Goal: Task Accomplishment & Management: Manage account settings

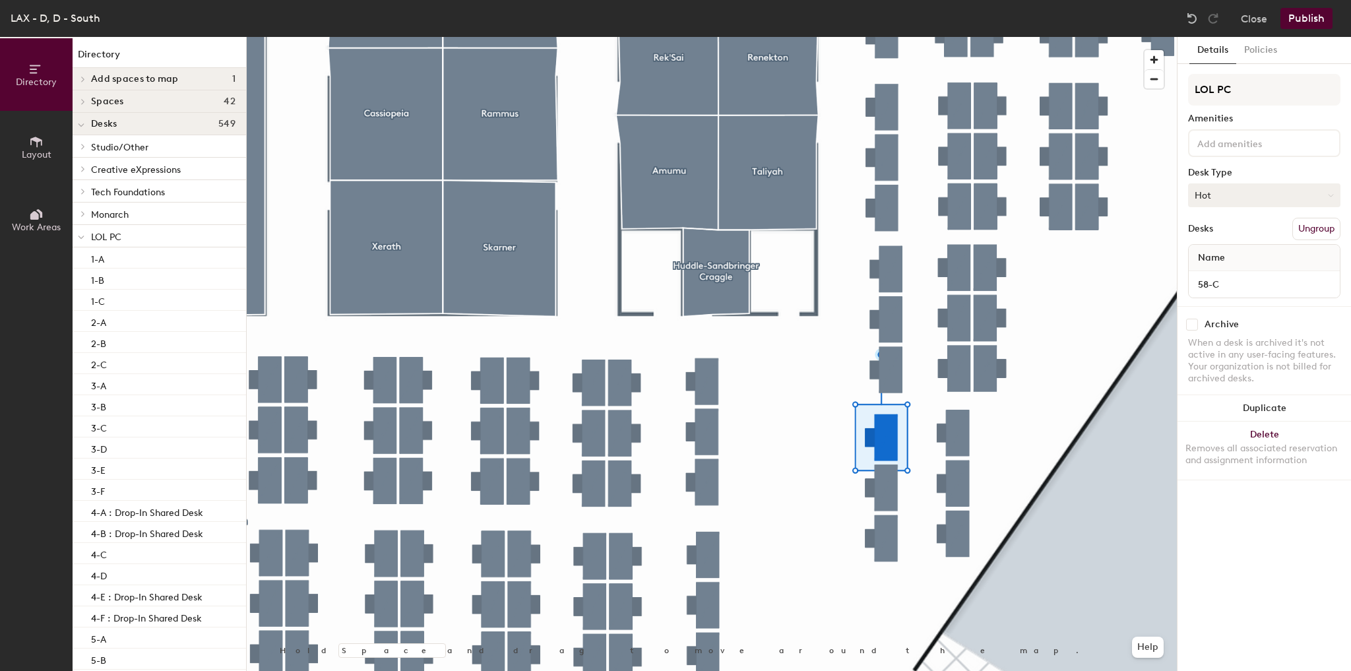
click at [1288, 193] on button "Hot" at bounding box center [1264, 195] width 152 height 24
click at [1214, 235] on div "Assigned" at bounding box center [1255, 236] width 132 height 20
click at [1309, 25] on button "Publish" at bounding box center [1306, 18] width 52 height 21
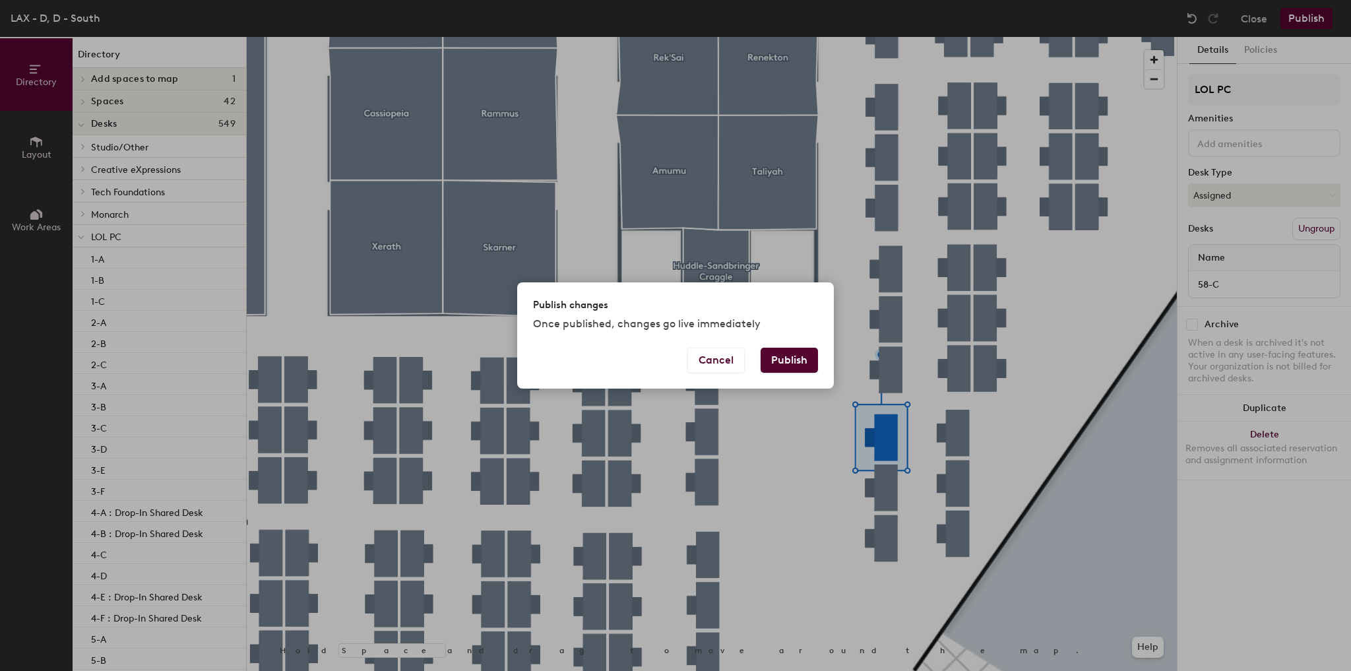
click at [773, 361] on button "Publish" at bounding box center [788, 360] width 57 height 25
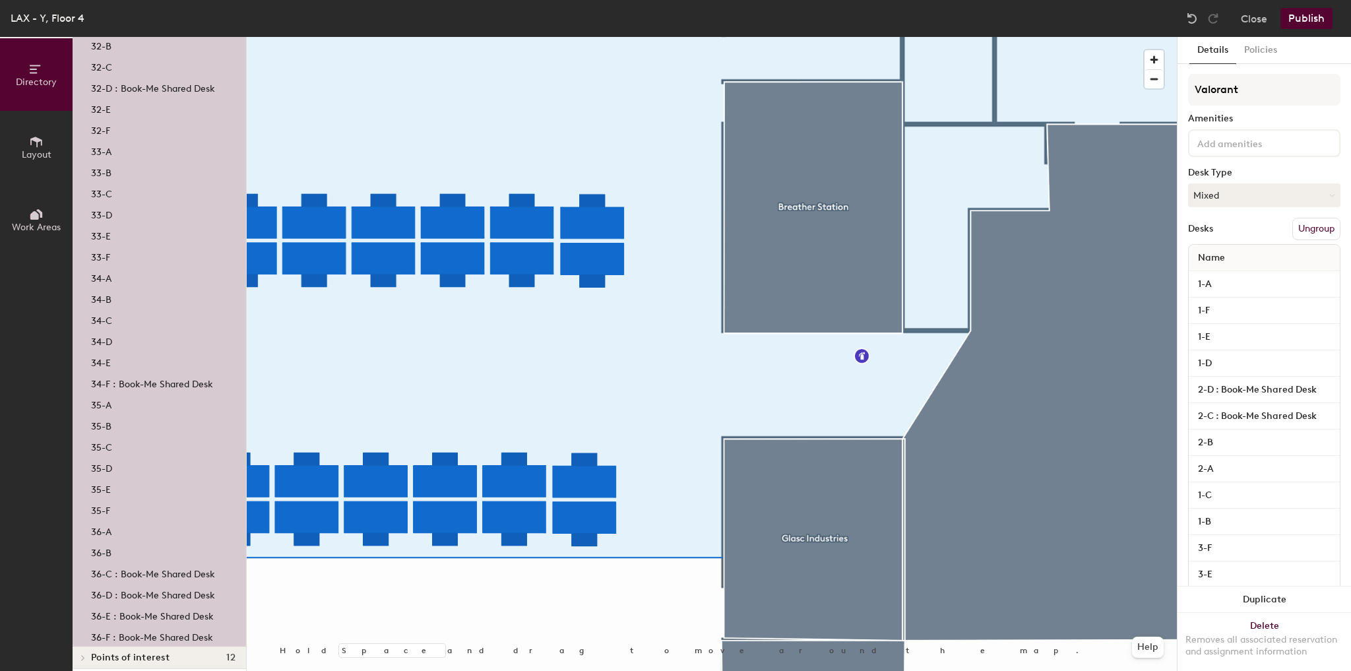
scroll to position [2621, 0]
click at [148, 607] on p "36-E : Book-Me Shared Desk" at bounding box center [152, 605] width 123 height 15
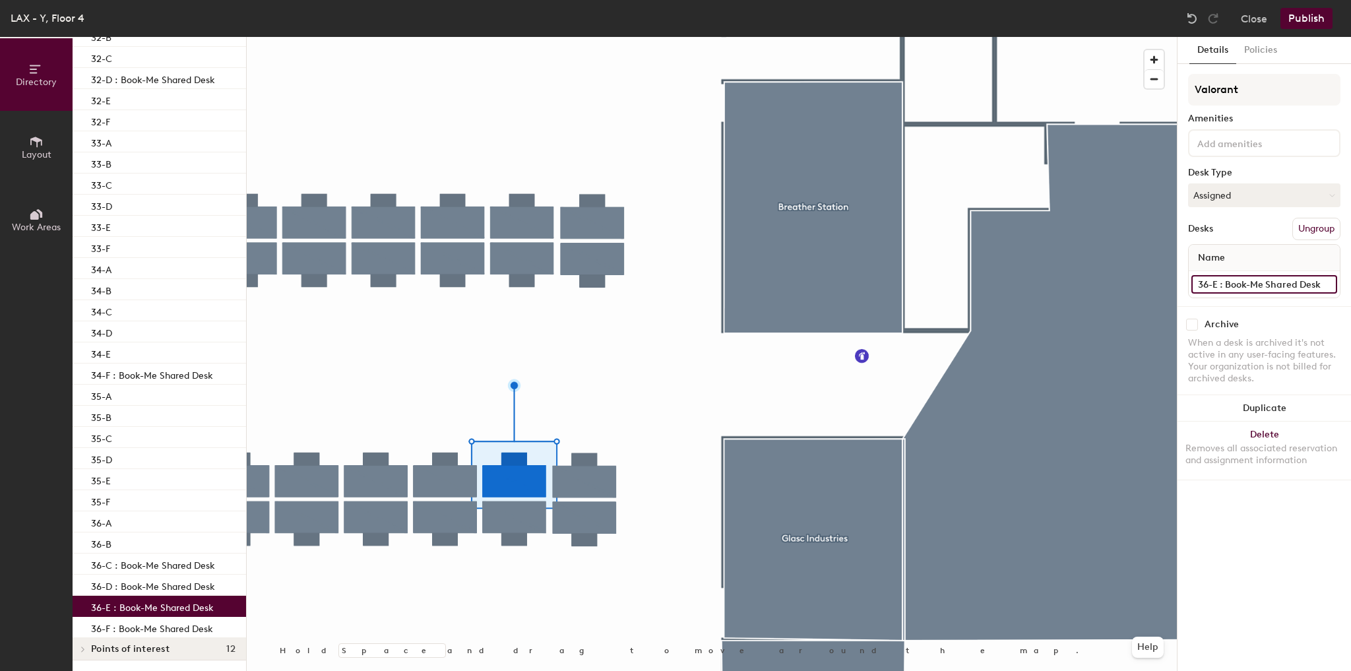
click at [1230, 286] on input "36-E : Book-Me Shared Desk" at bounding box center [1264, 284] width 146 height 18
click at [1223, 284] on input "36-E : Book-Me Shared Desk" at bounding box center [1264, 284] width 146 height 18
drag, startPoint x: 1216, startPoint y: 280, endPoint x: 1356, endPoint y: 290, distance: 140.2
click at [1350, 290] on html "Skip navigation Schedule Office People Analytics Visits Deliveries Services Man…" at bounding box center [675, 335] width 1351 height 671
type input "36-E"
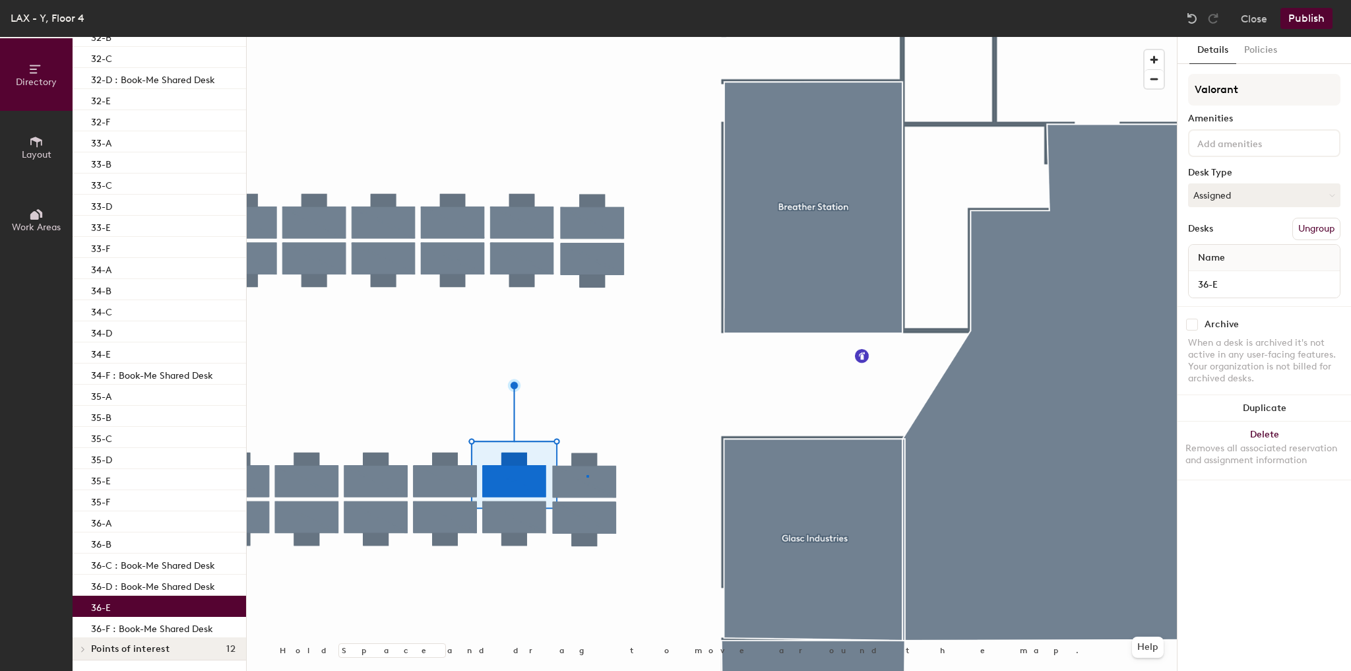
click at [586, 37] on div at bounding box center [712, 37] width 930 height 0
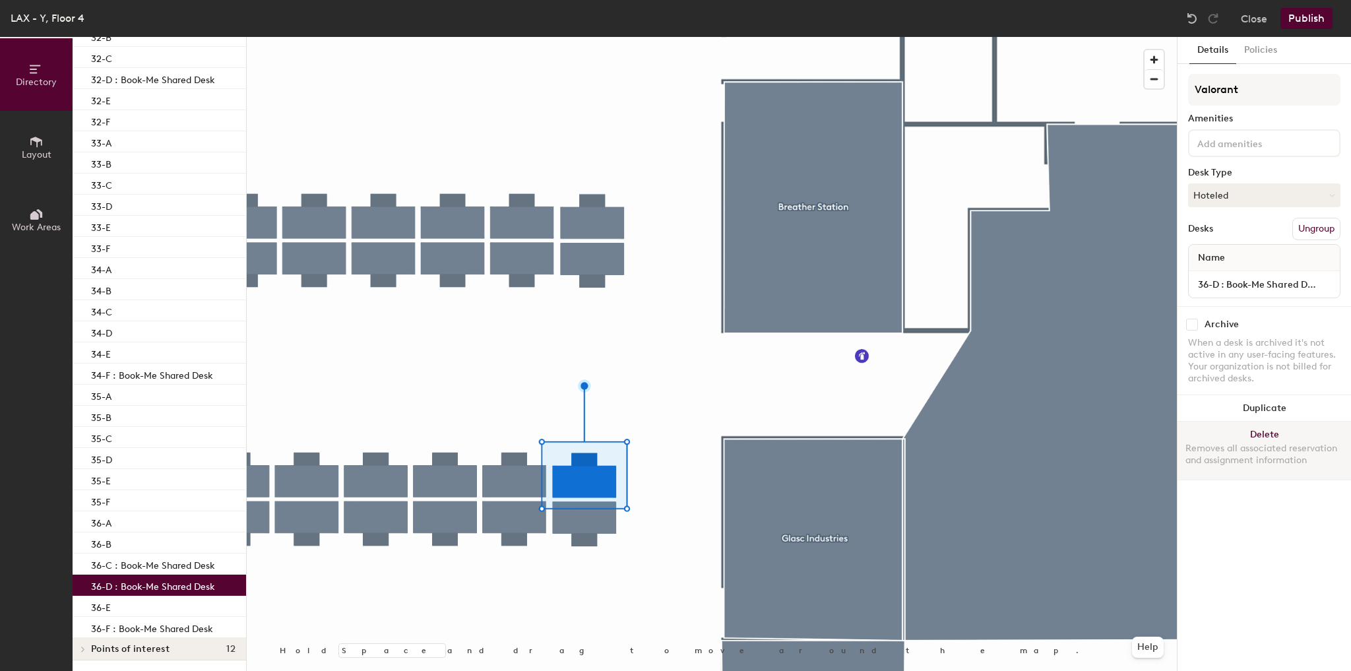
click at [681, 37] on div at bounding box center [712, 37] width 930 height 0
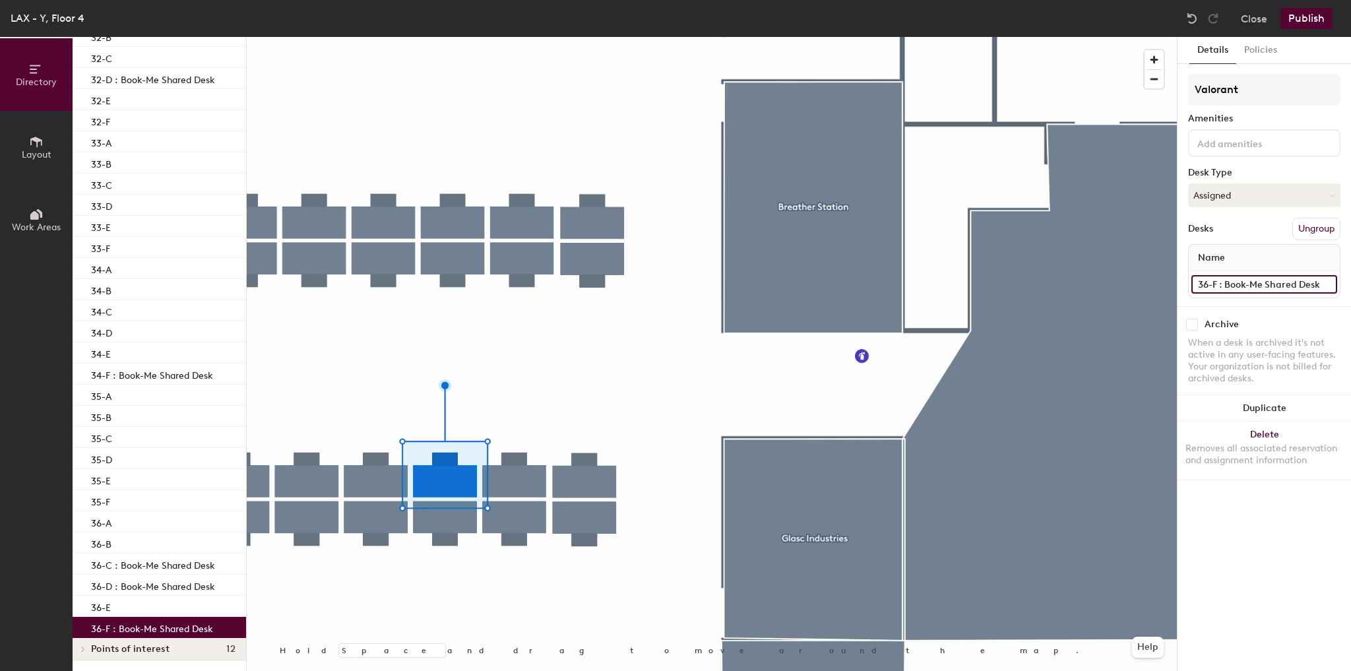
click at [1223, 285] on input "36-F : Book-Me Shared Desk" at bounding box center [1264, 284] width 146 height 18
click at [1217, 282] on input "36-F : Book-Me Shared Desk" at bounding box center [1264, 284] width 146 height 18
drag, startPoint x: 1215, startPoint y: 282, endPoint x: 1419, endPoint y: 288, distance: 204.6
click at [1350, 288] on html "Skip navigation Schedule Office People Analytics Visits Deliveries Services Man…" at bounding box center [675, 335] width 1351 height 671
type input "36-F"
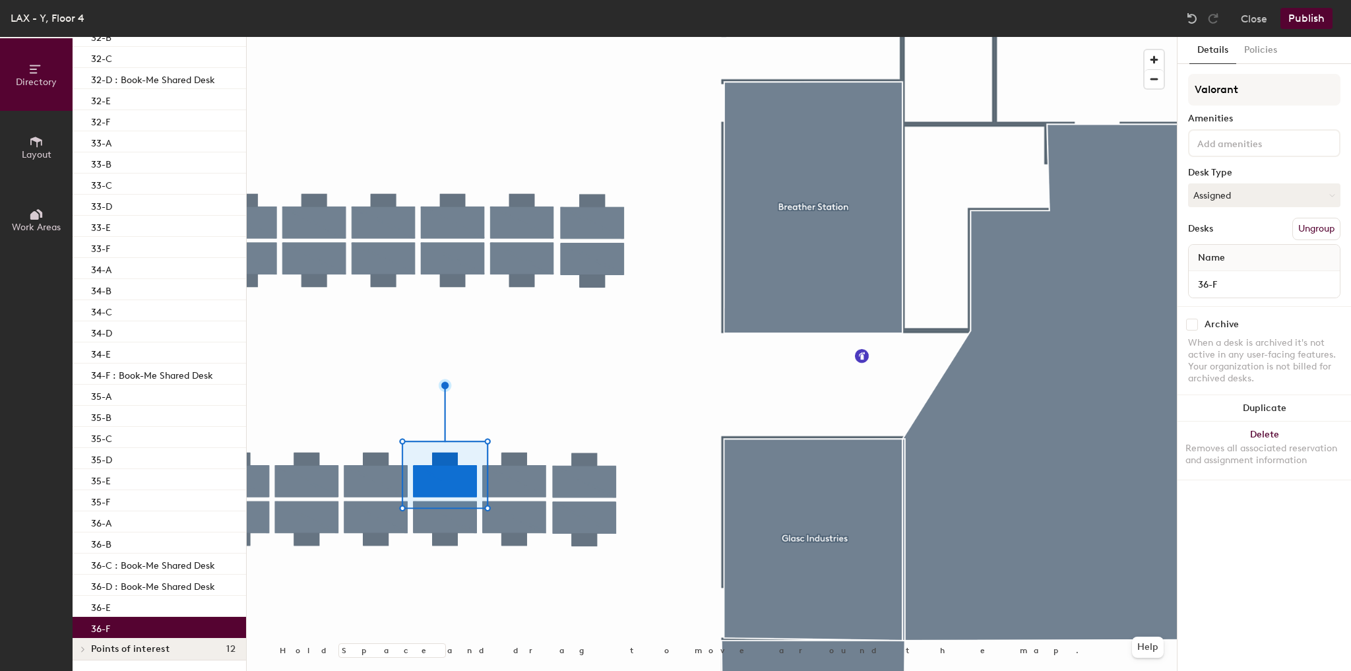
click at [1313, 22] on button "Publish" at bounding box center [1306, 18] width 52 height 21
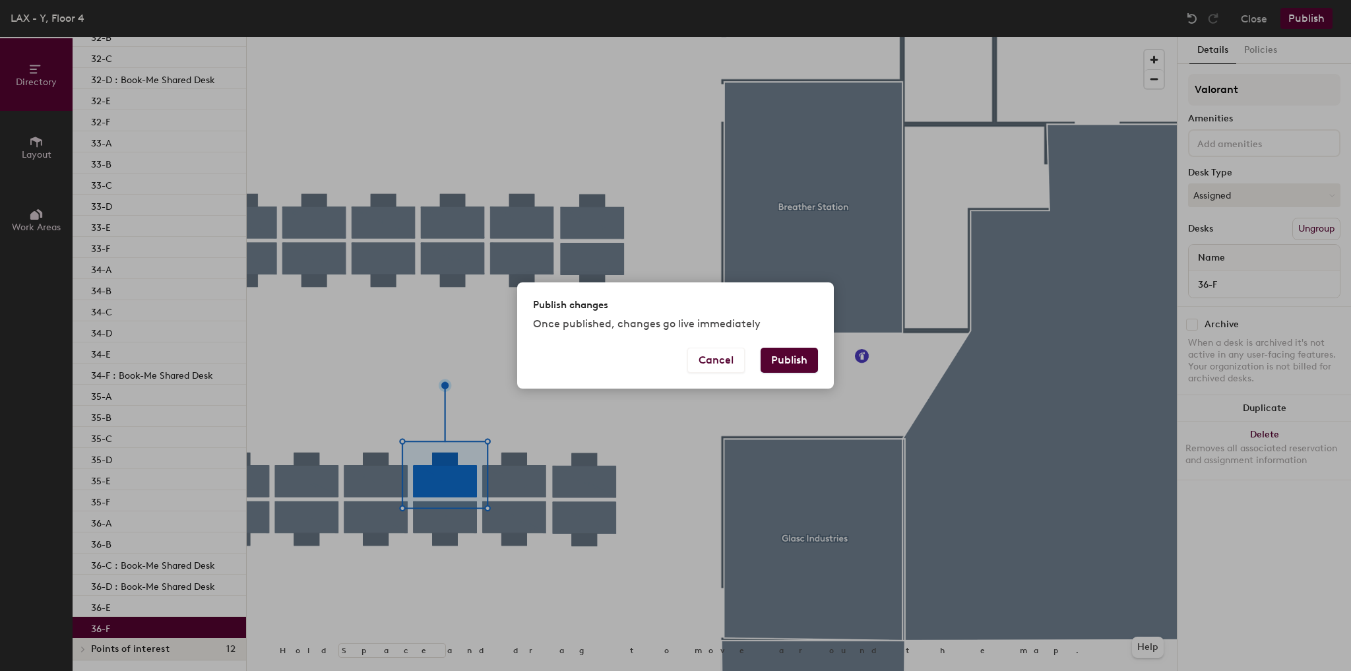
click at [784, 364] on button "Publish" at bounding box center [788, 360] width 57 height 25
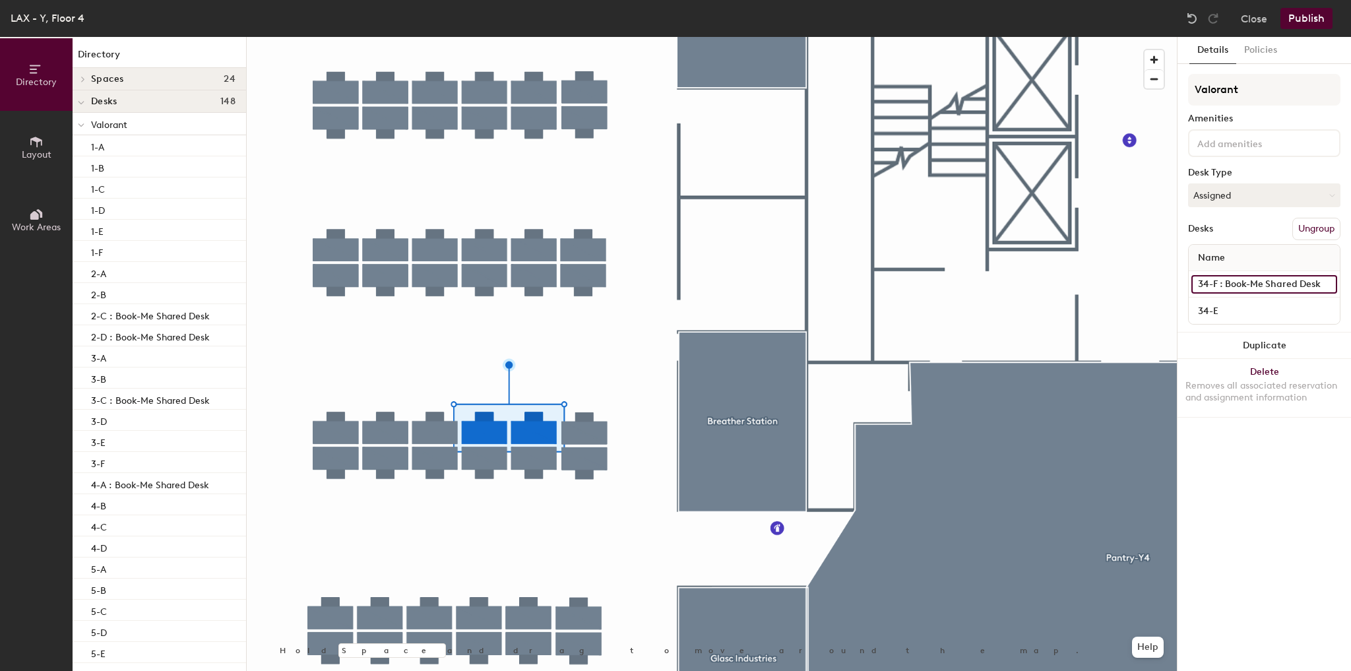
click at [1245, 288] on input "34-F : Book-Me Shared Desk" at bounding box center [1264, 284] width 146 height 18
click at [1220, 280] on input "34-F : Book-Me Shared Desk" at bounding box center [1264, 284] width 146 height 18
drag, startPoint x: 1216, startPoint y: 281, endPoint x: 1332, endPoint y: 276, distance: 116.2
click at [1332, 276] on input "34-F : Book-Me Shared Desk" at bounding box center [1264, 284] width 146 height 18
click at [1303, 278] on input "34-F : Book-Me Shared Desk" at bounding box center [1264, 284] width 146 height 18
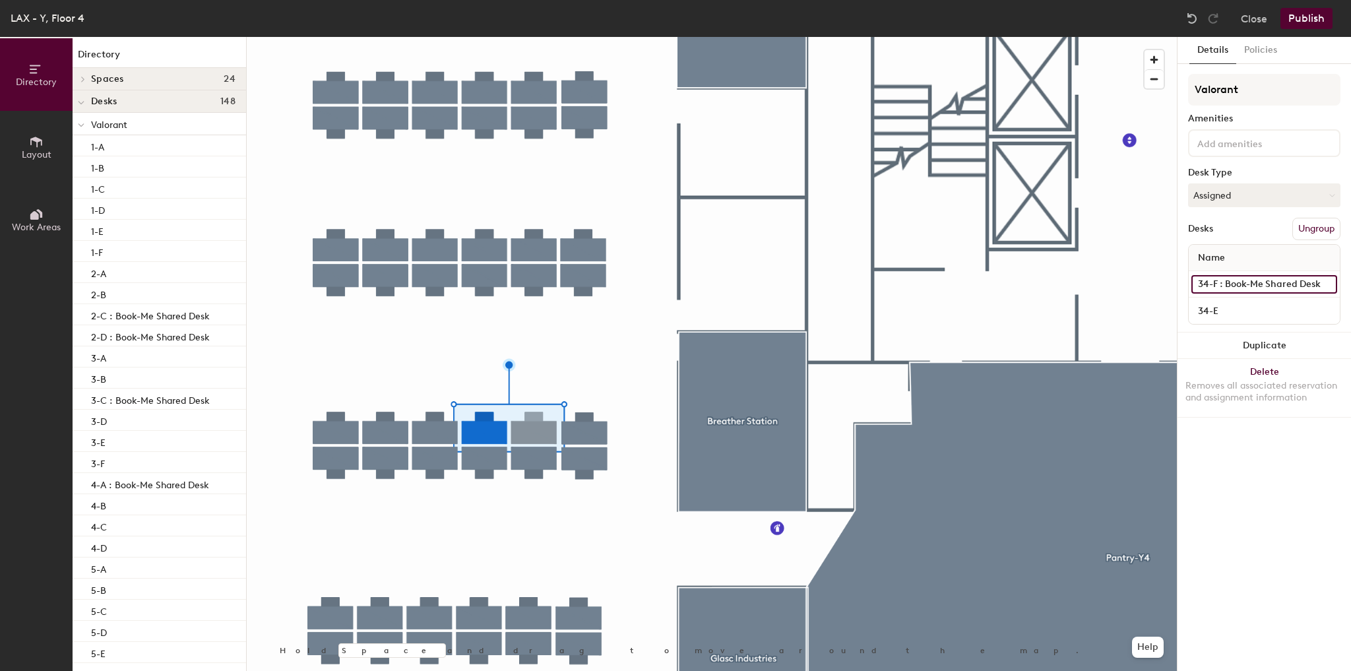
click at [1321, 282] on input "34-F : Book-Me Shared Desk" at bounding box center [1264, 284] width 146 height 18
type input "34-F"
click at [1309, 20] on button "Publish" at bounding box center [1306, 18] width 52 height 21
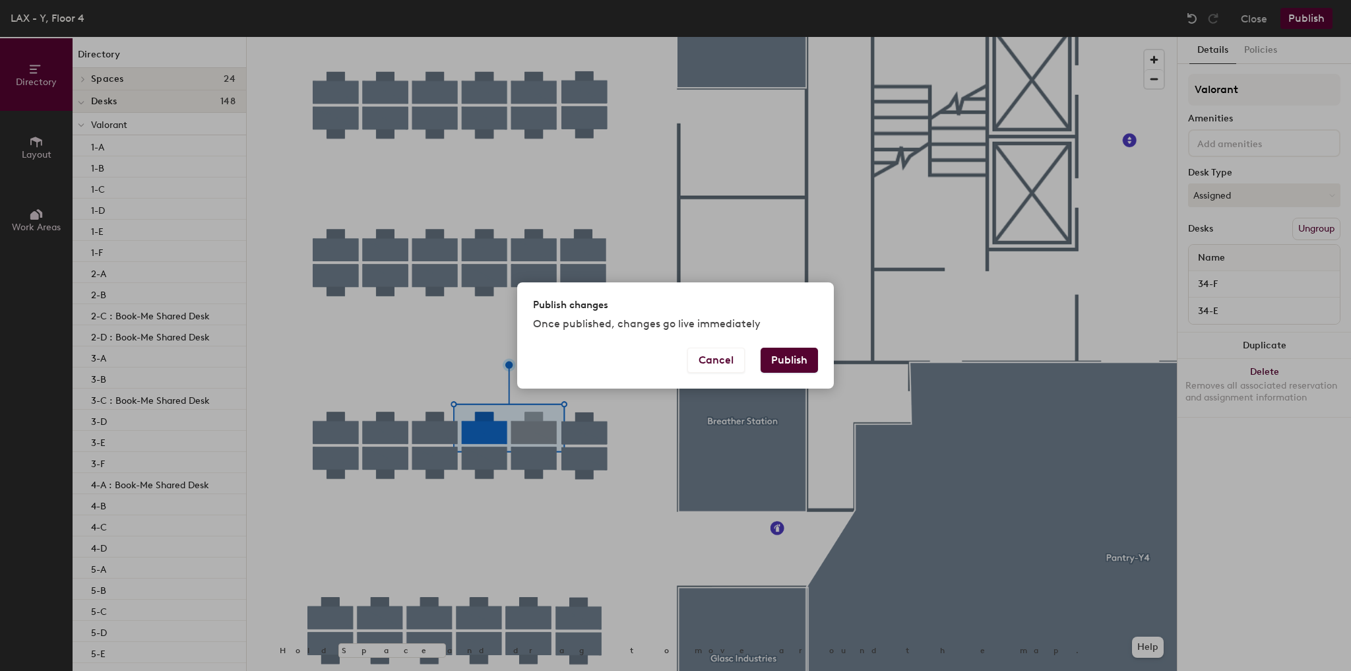
click at [780, 365] on button "Publish" at bounding box center [788, 360] width 57 height 25
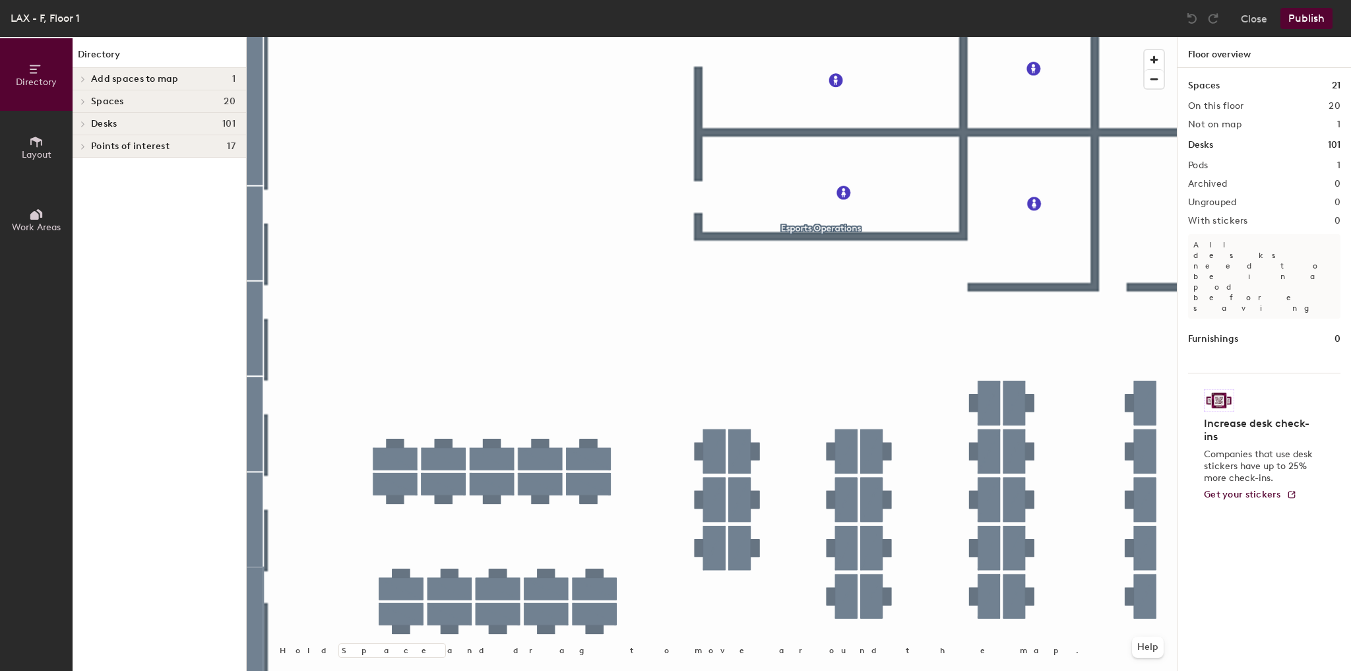
click at [531, 37] on div at bounding box center [712, 37] width 930 height 0
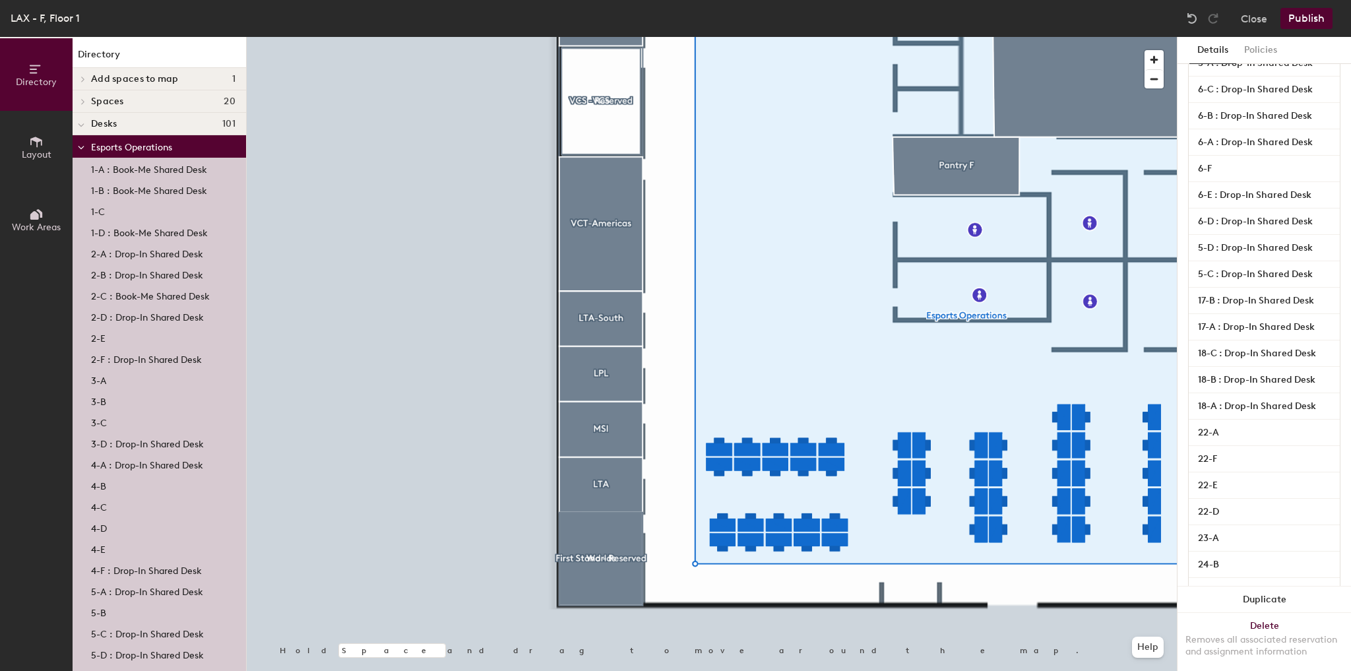
scroll to position [774, 0]
click at [1267, 324] on input "17-A : Drop-In Shared Desk" at bounding box center [1264, 328] width 146 height 18
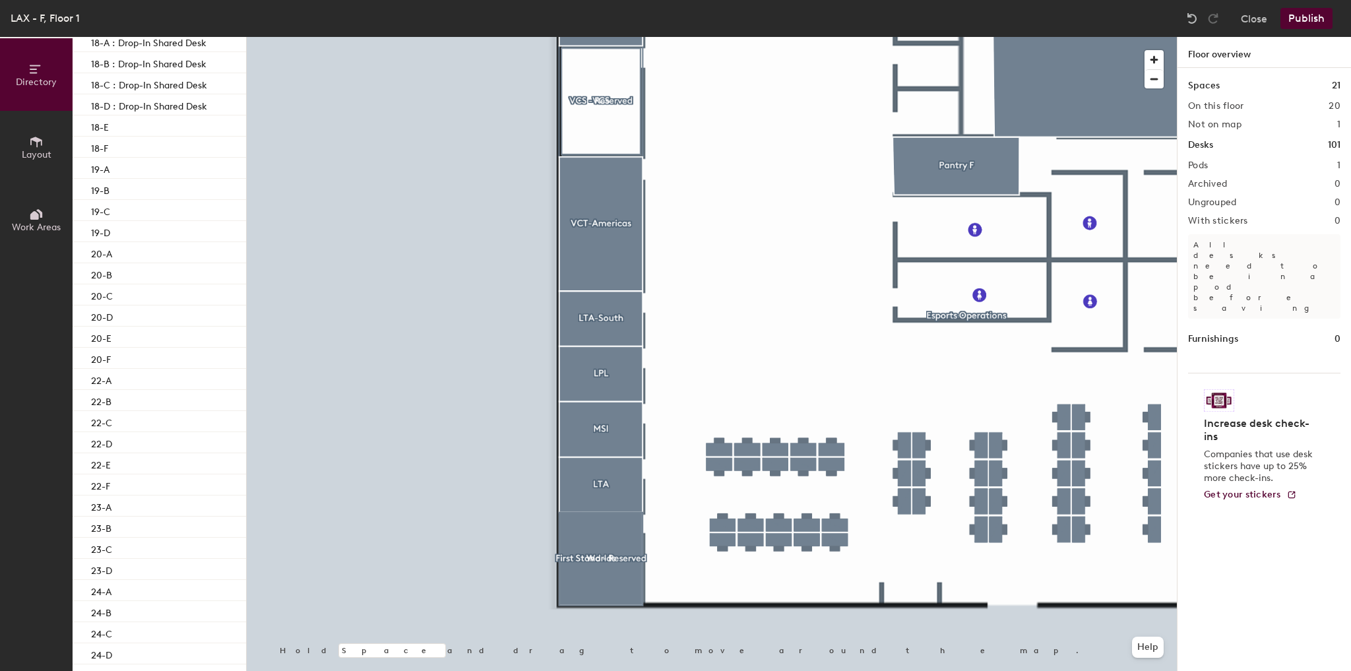
scroll to position [633, 0]
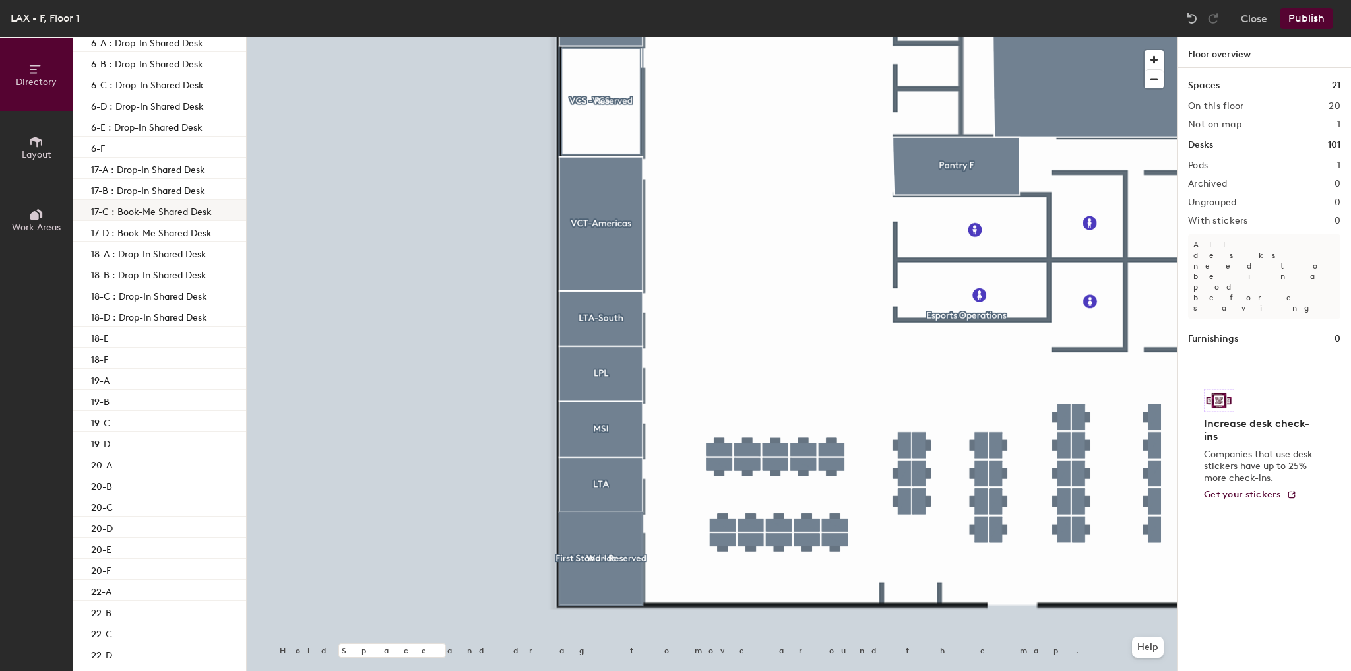
click at [189, 217] on p "17-C : Book-Me Shared Desk" at bounding box center [151, 209] width 121 height 15
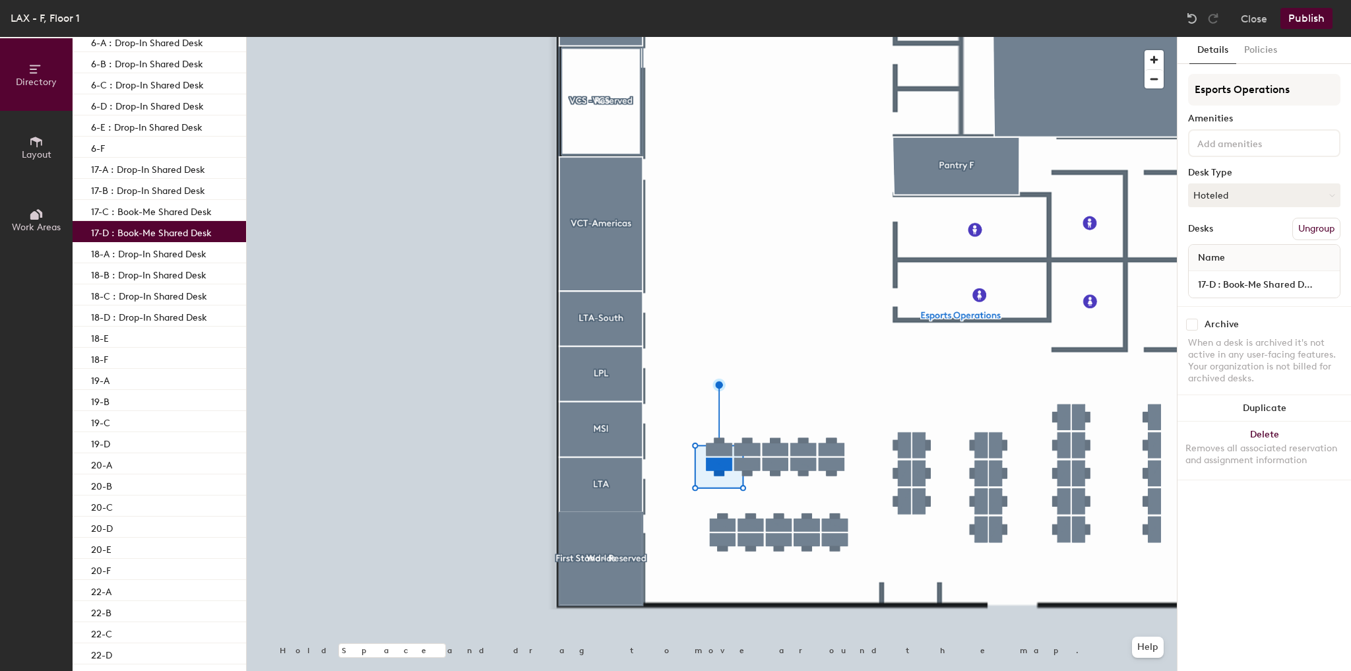
click at [166, 231] on p "17-D : Book-Me Shared Desk" at bounding box center [151, 231] width 121 height 15
click at [160, 253] on p "18-A : Drop-In Shared Desk" at bounding box center [148, 252] width 115 height 15
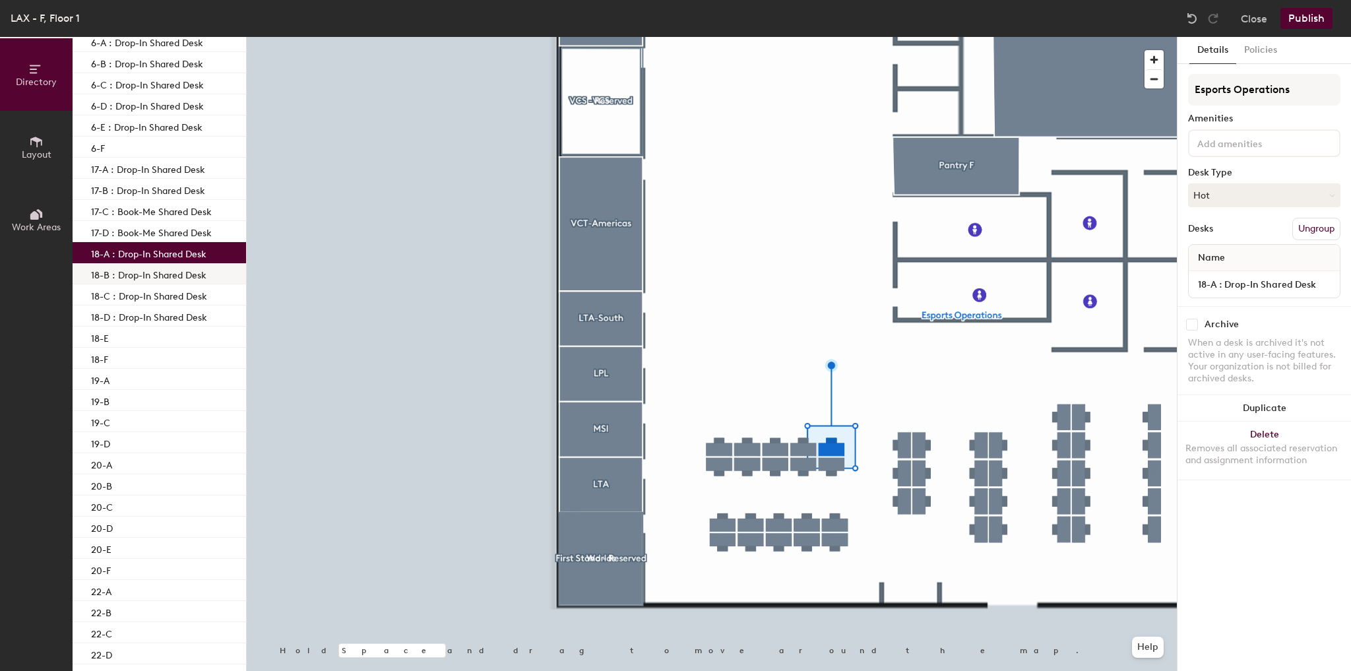
click at [156, 268] on p "18-B : Drop-In Shared Desk" at bounding box center [148, 273] width 115 height 15
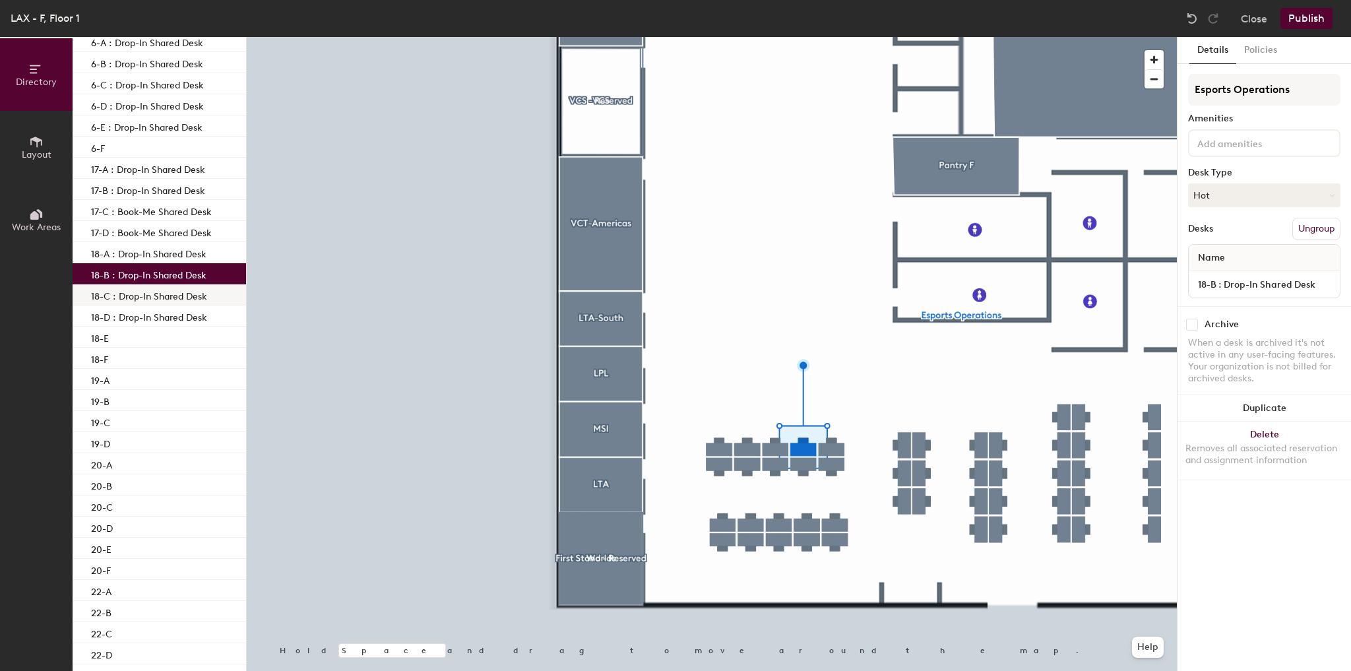
click at [148, 290] on p "18-C : Drop-In Shared Desk" at bounding box center [149, 294] width 116 height 15
click at [151, 317] on p "18-D : Drop-In Shared Desk" at bounding box center [149, 315] width 116 height 15
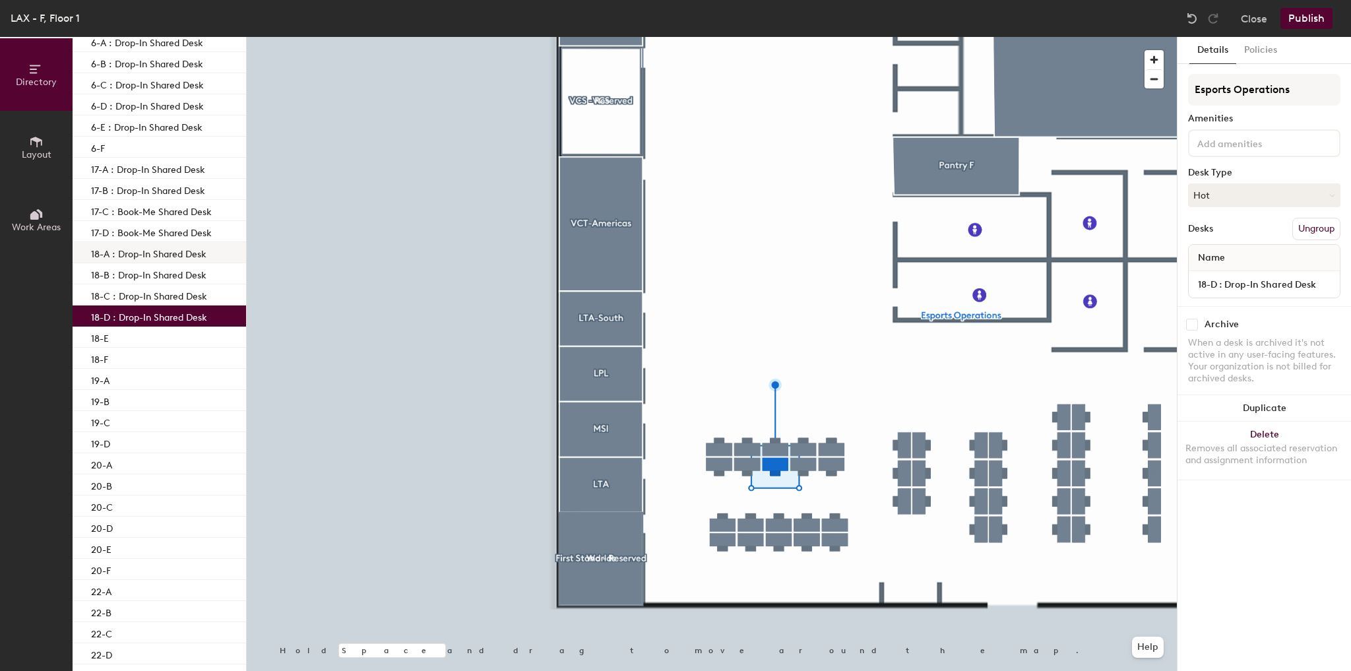
click at [139, 260] on div "18-A : Drop-In Shared Desk" at bounding box center [159, 252] width 173 height 21
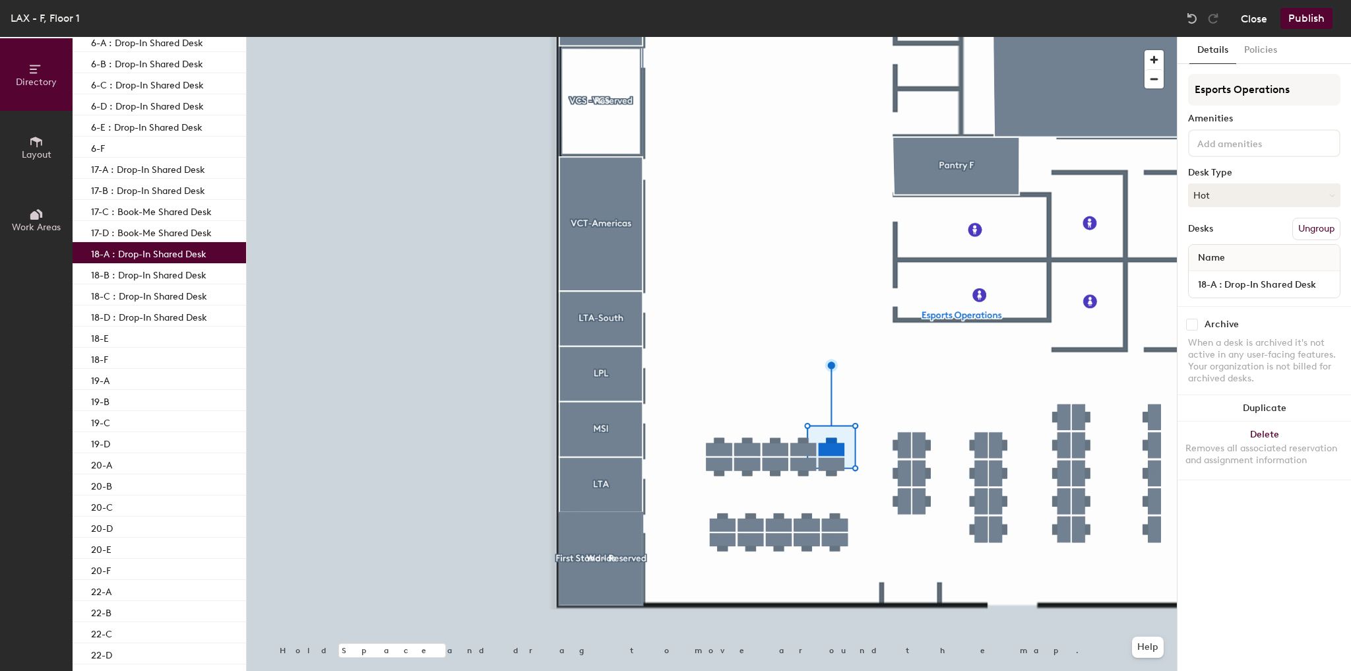
click at [1264, 18] on button "Close" at bounding box center [1254, 18] width 26 height 21
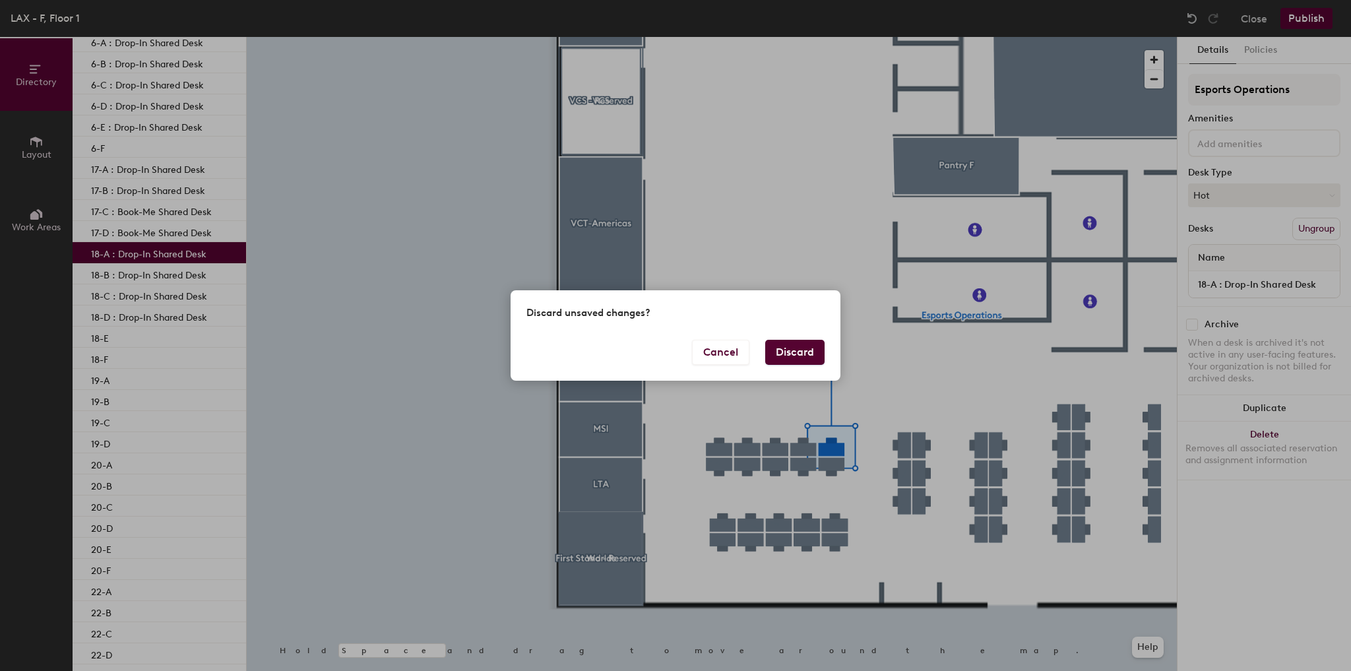
click at [810, 335] on div "Discard unsaved changes?" at bounding box center [675, 314] width 330 height 49
click at [803, 350] on button "Discard" at bounding box center [794, 352] width 59 height 25
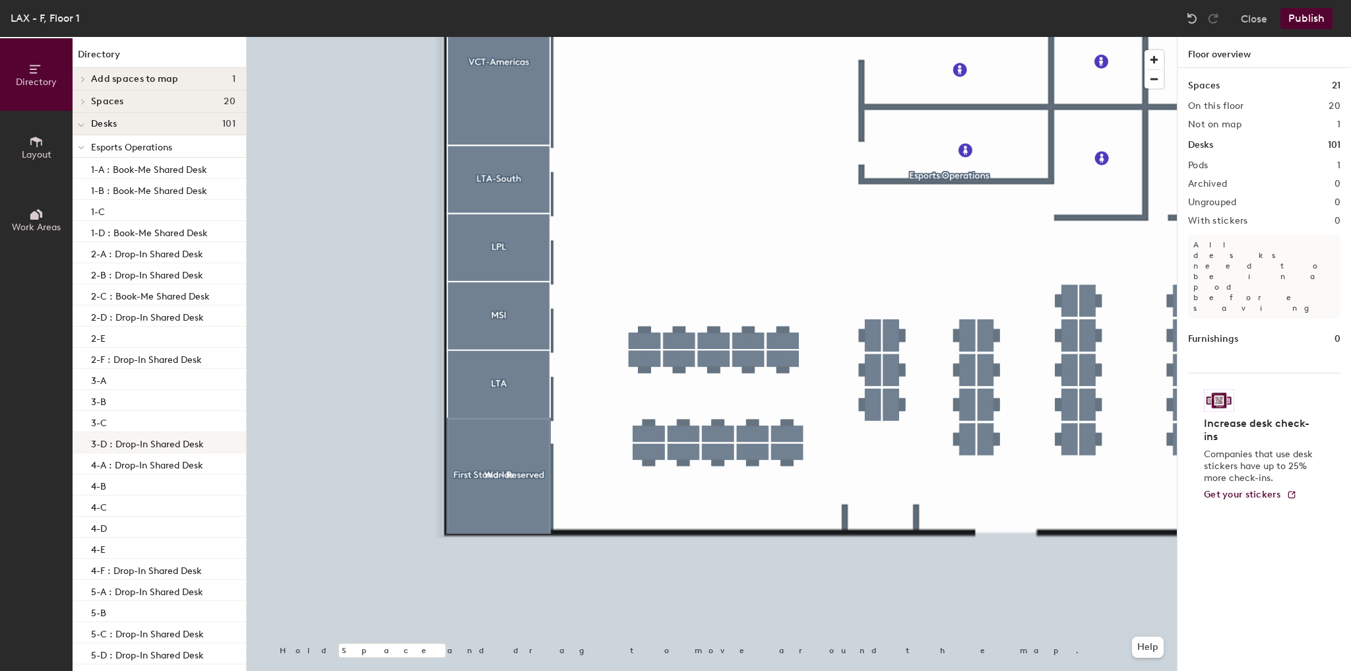
click at [186, 451] on div "3-D : Drop-In Shared Desk" at bounding box center [159, 442] width 173 height 21
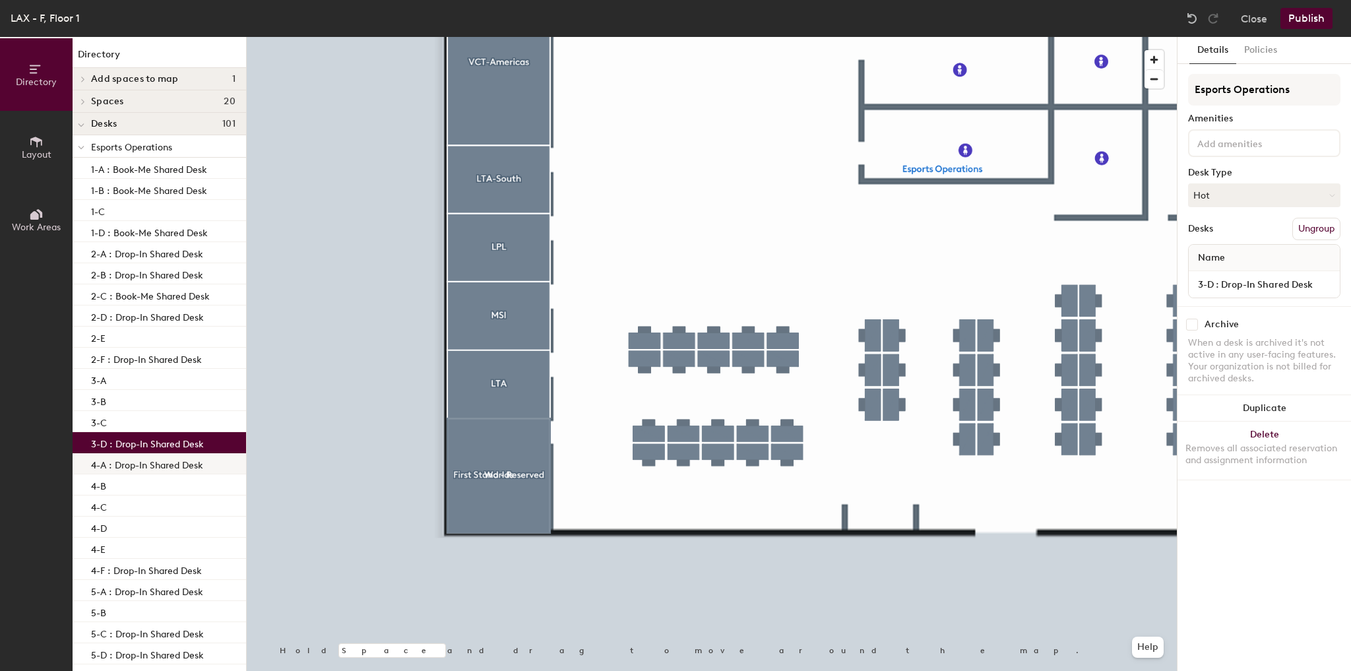
click at [184, 461] on p "4-A : Drop-In Shared Desk" at bounding box center [147, 463] width 112 height 15
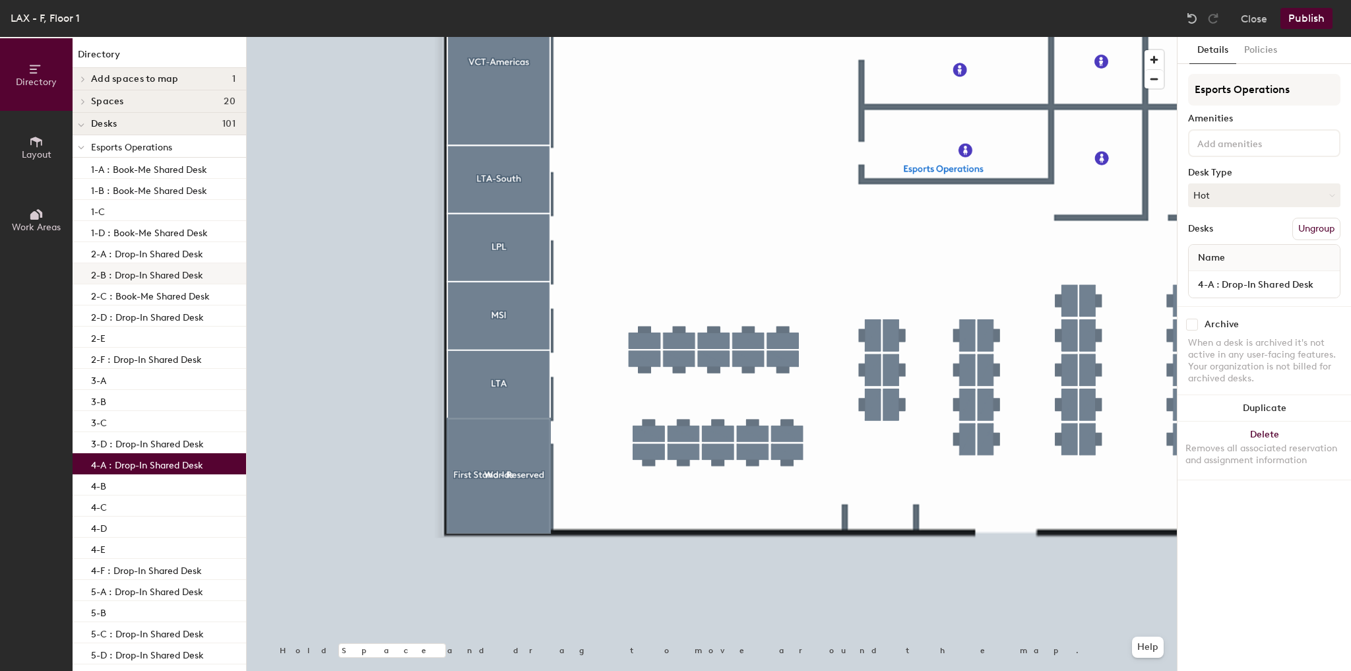
click at [178, 269] on p "2-B : Drop-In Shared Desk" at bounding box center [147, 273] width 112 height 15
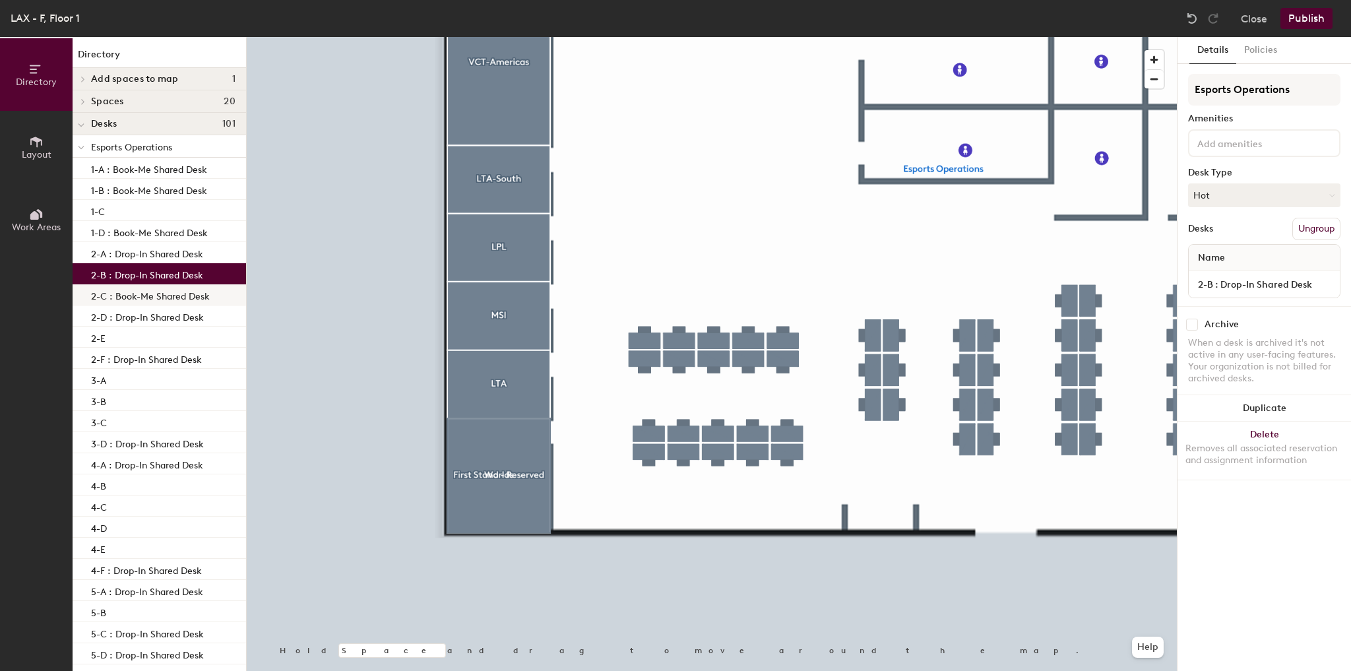
click at [174, 287] on p "2-C : Book-Me Shared Desk" at bounding box center [150, 294] width 119 height 15
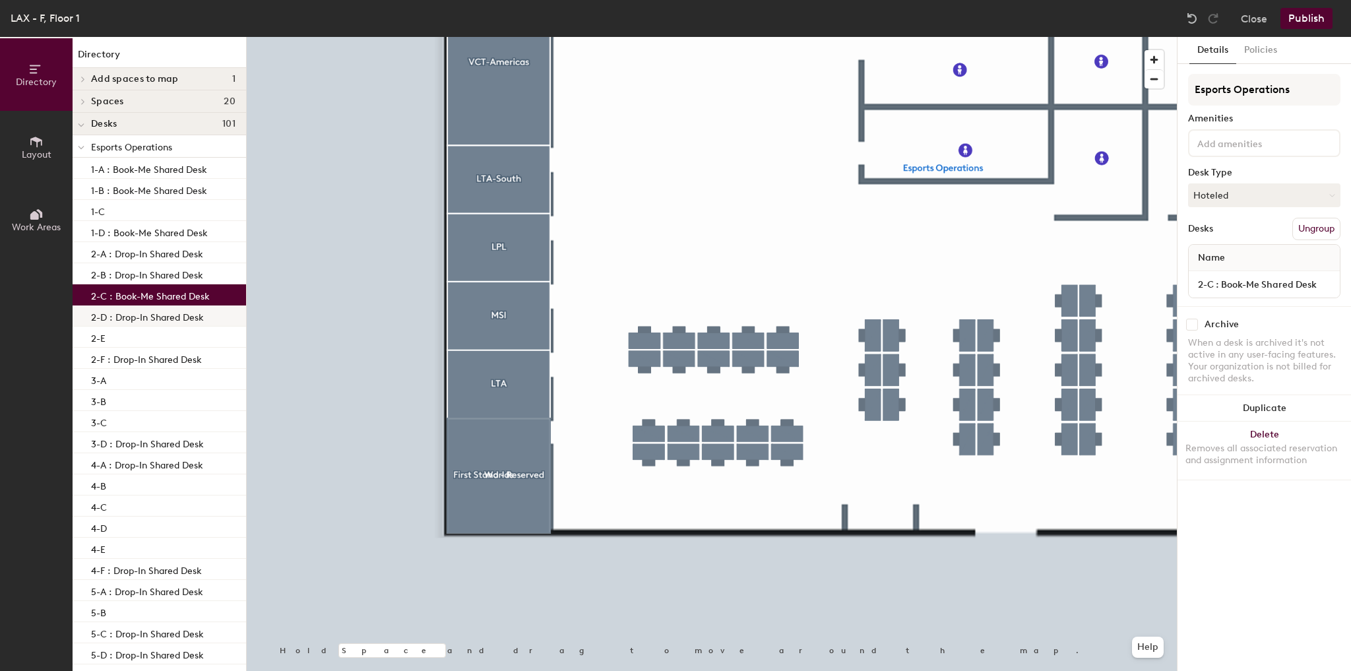
click at [166, 306] on div "2-D : Drop-In Shared Desk" at bounding box center [159, 315] width 173 height 21
click at [169, 292] on p "2-C : Book-Me Shared Desk" at bounding box center [150, 294] width 119 height 15
click at [162, 313] on p "2-D : Drop-In Shared Desk" at bounding box center [147, 315] width 113 height 15
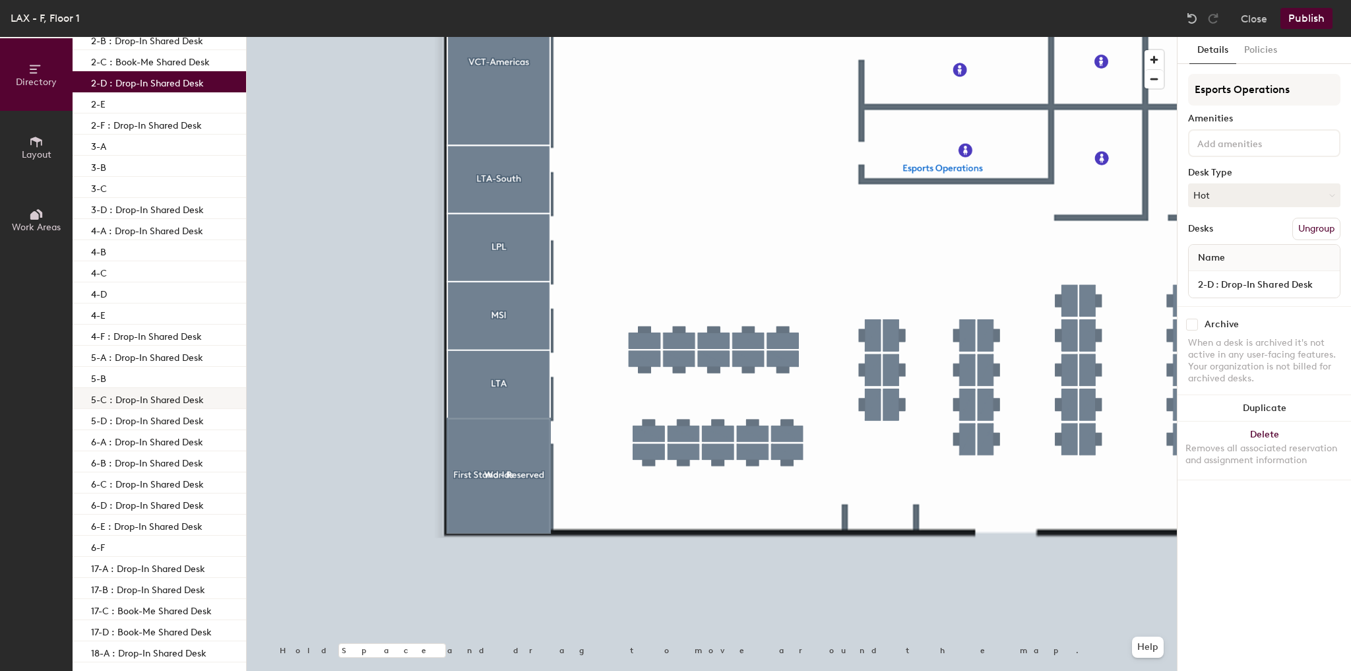
scroll to position [422, 0]
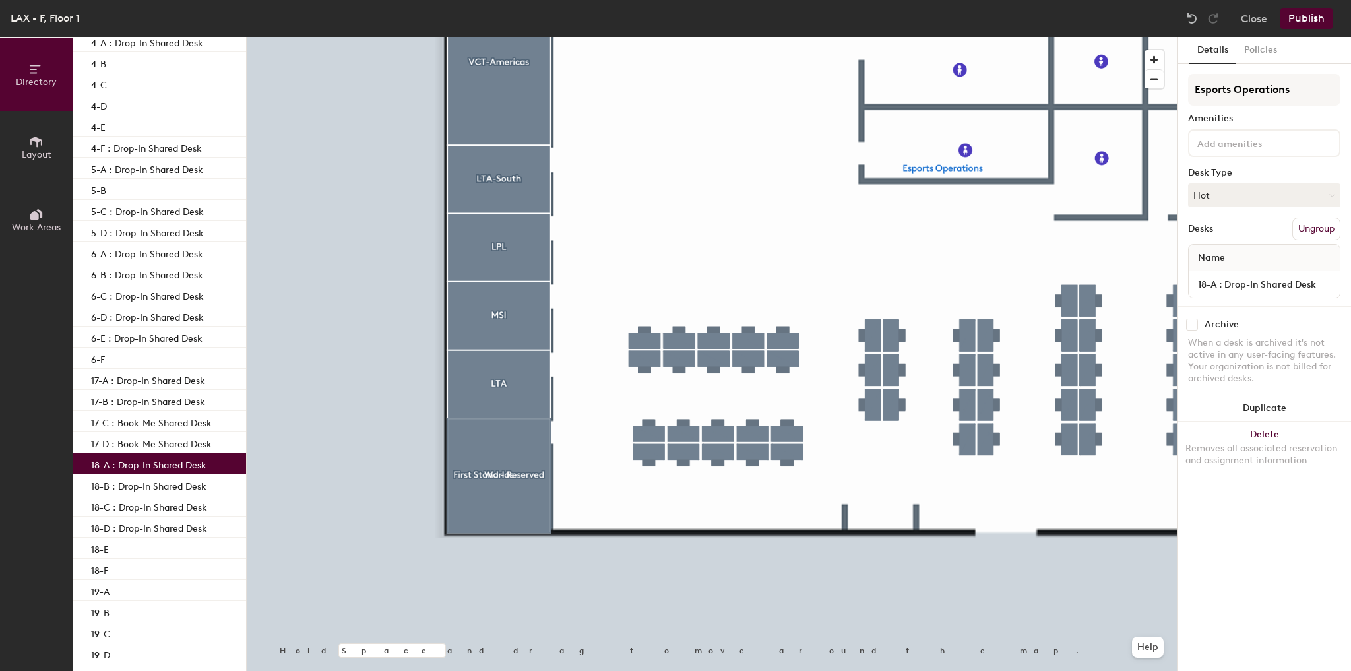
click at [171, 464] on p "18-A : Drop-In Shared Desk" at bounding box center [148, 463] width 115 height 15
click at [167, 485] on p "18-B : Drop-In Shared Desk" at bounding box center [148, 484] width 115 height 15
click at [166, 504] on p "18-C : Drop-In Shared Desk" at bounding box center [149, 505] width 116 height 15
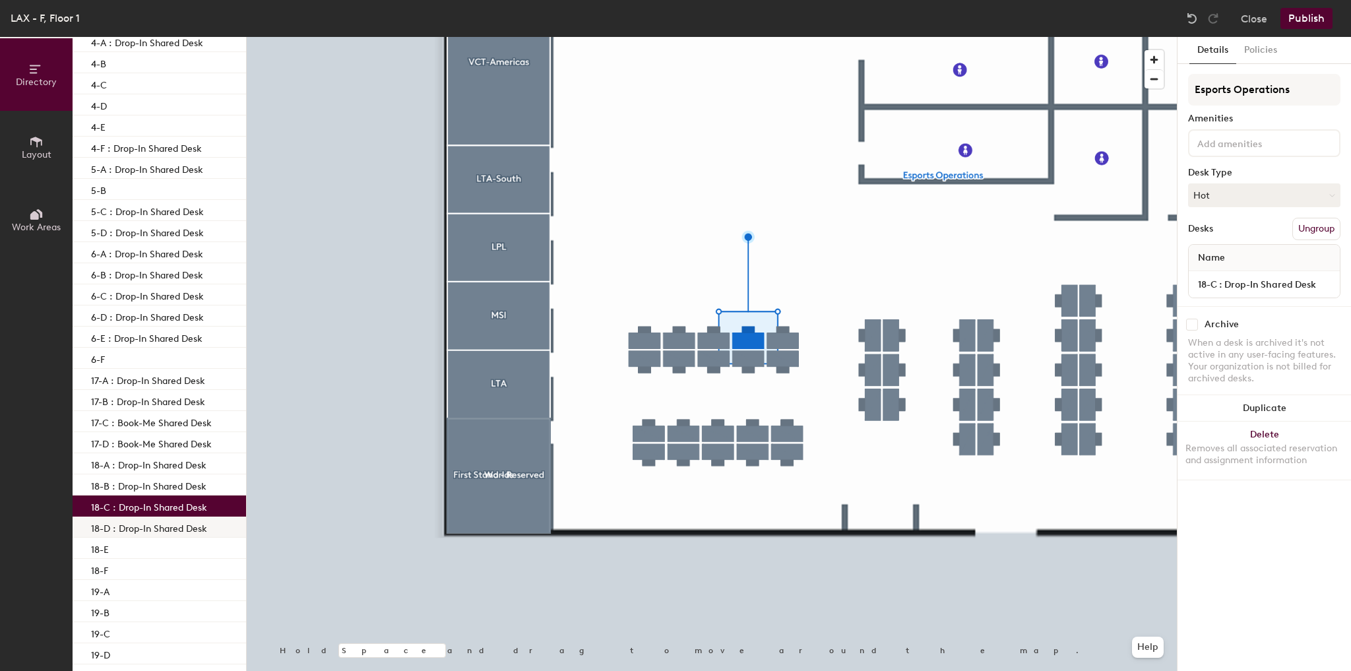
click at [169, 517] on div "18-D : Drop-In Shared Desk" at bounding box center [159, 526] width 173 height 21
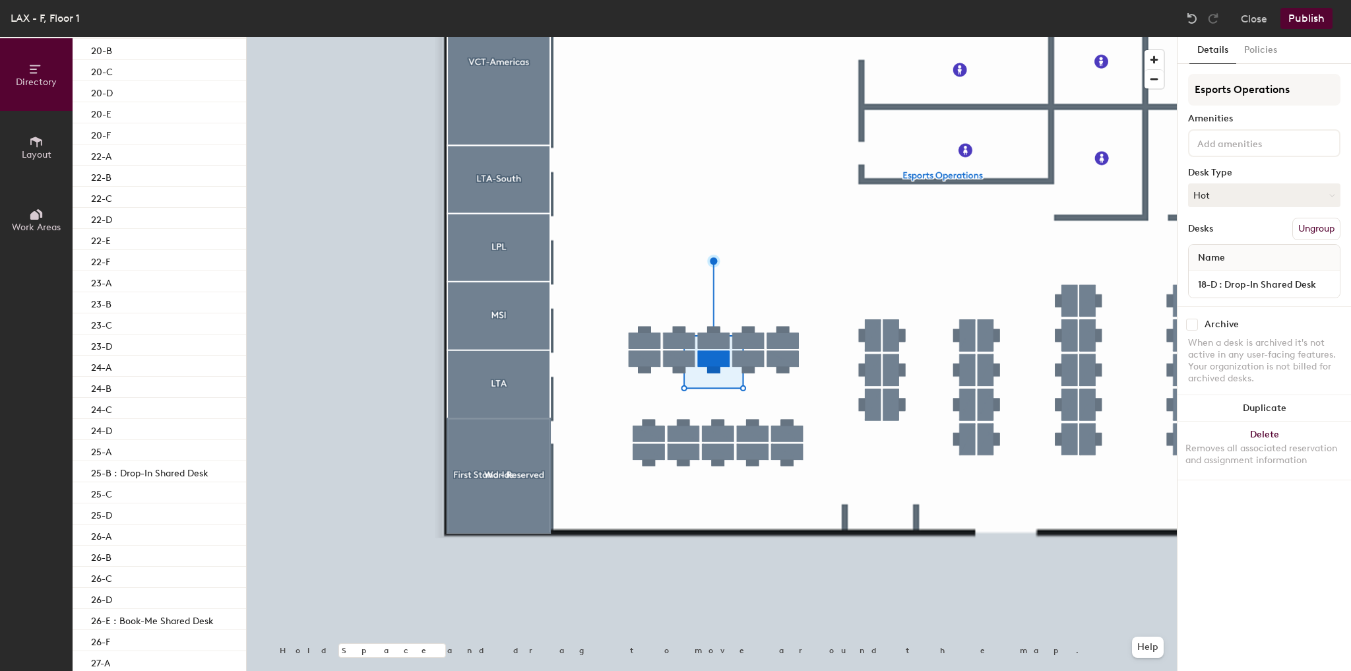
scroll to position [1336, 0]
click at [181, 352] on p "26-E : Book-Me Shared Desk" at bounding box center [152, 351] width 123 height 15
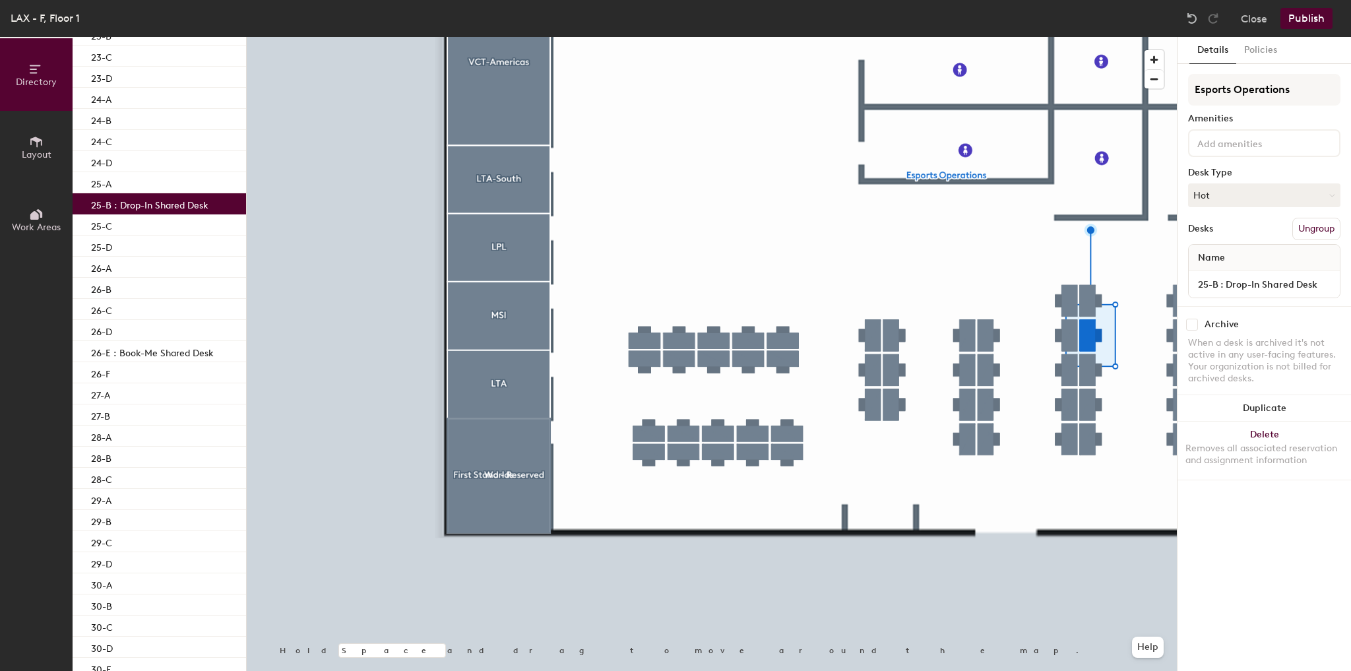
click at [185, 206] on p "25-B : Drop-In Shared Desk" at bounding box center [149, 203] width 117 height 15
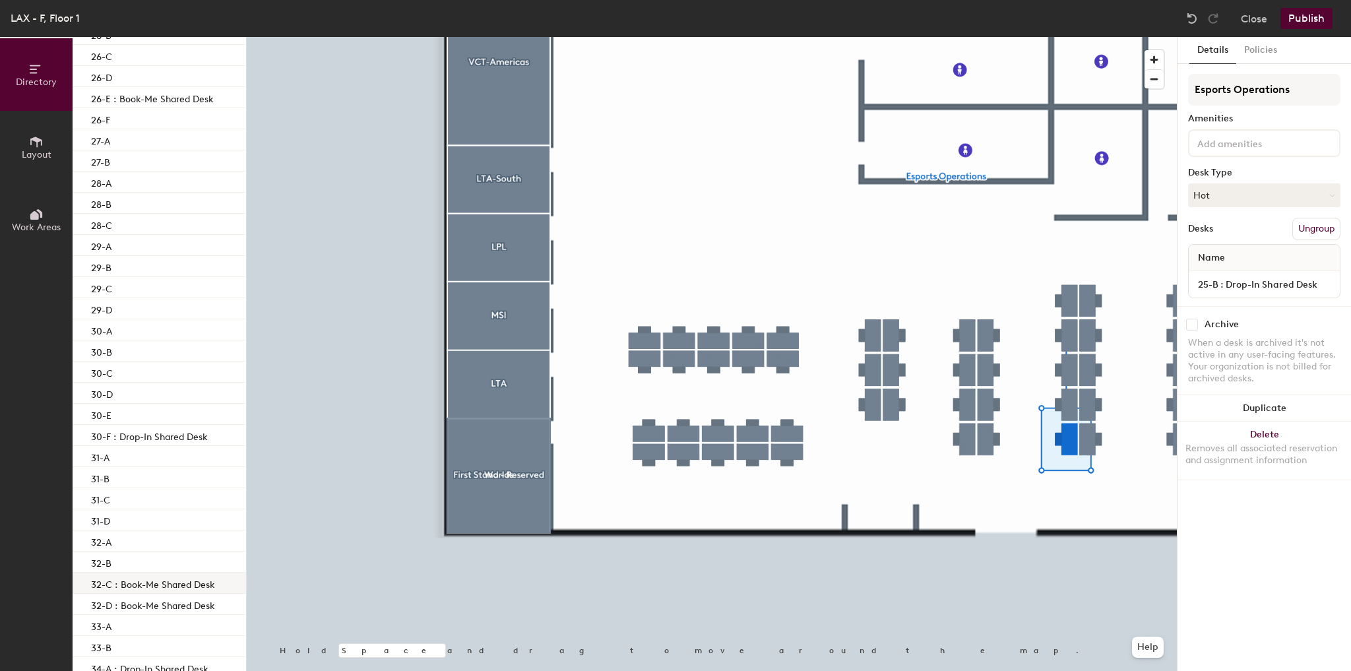
scroll to position [1652, 0]
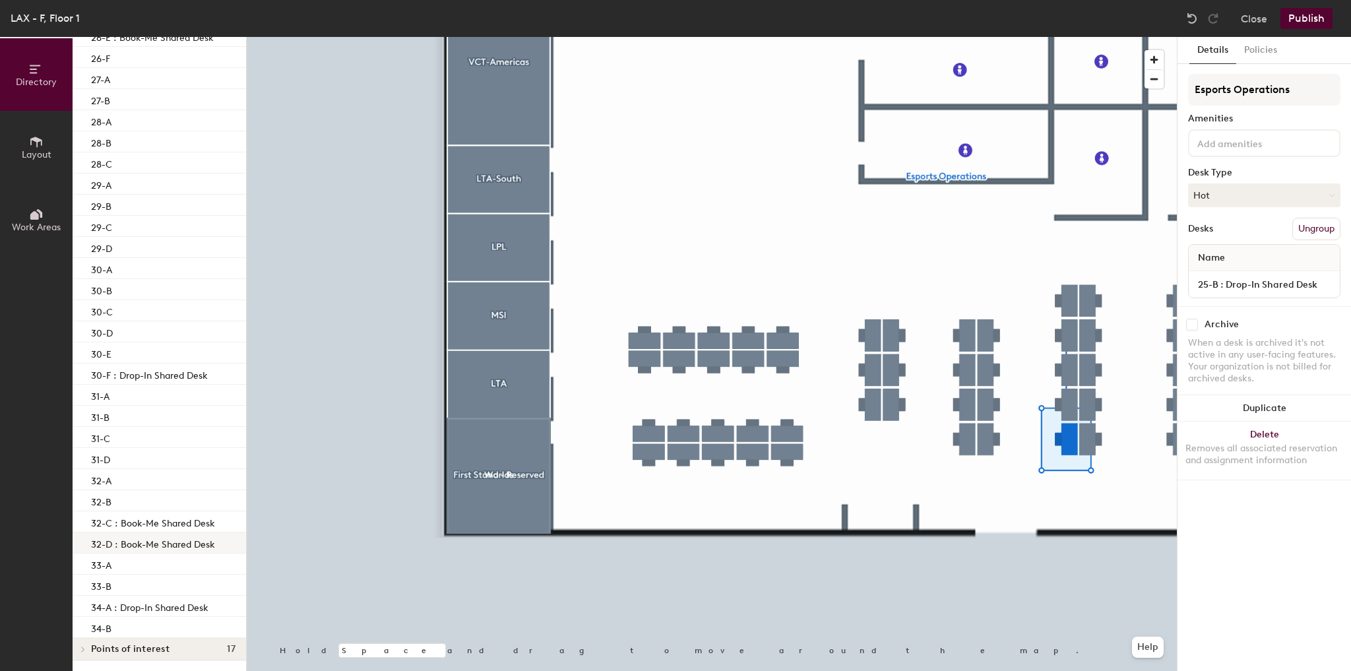
click at [177, 541] on p "32-D : Book-Me Shared Desk" at bounding box center [153, 542] width 124 height 15
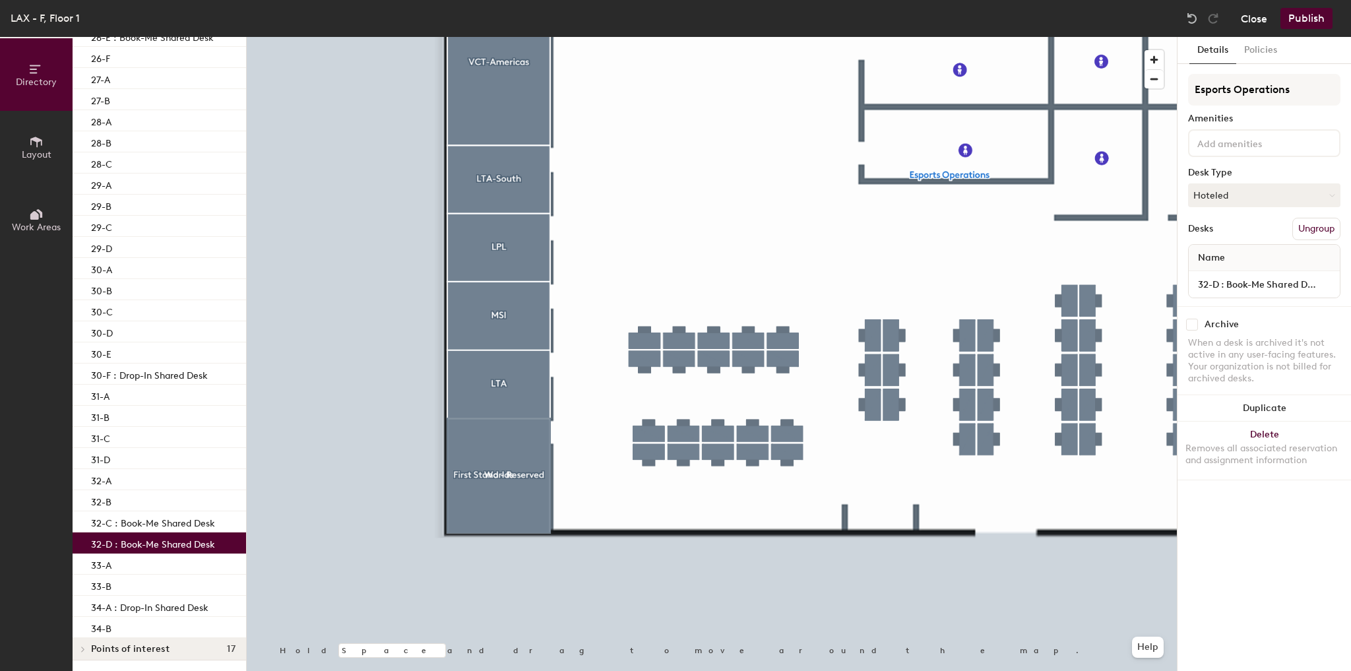
click at [1249, 24] on button "Close" at bounding box center [1254, 18] width 26 height 21
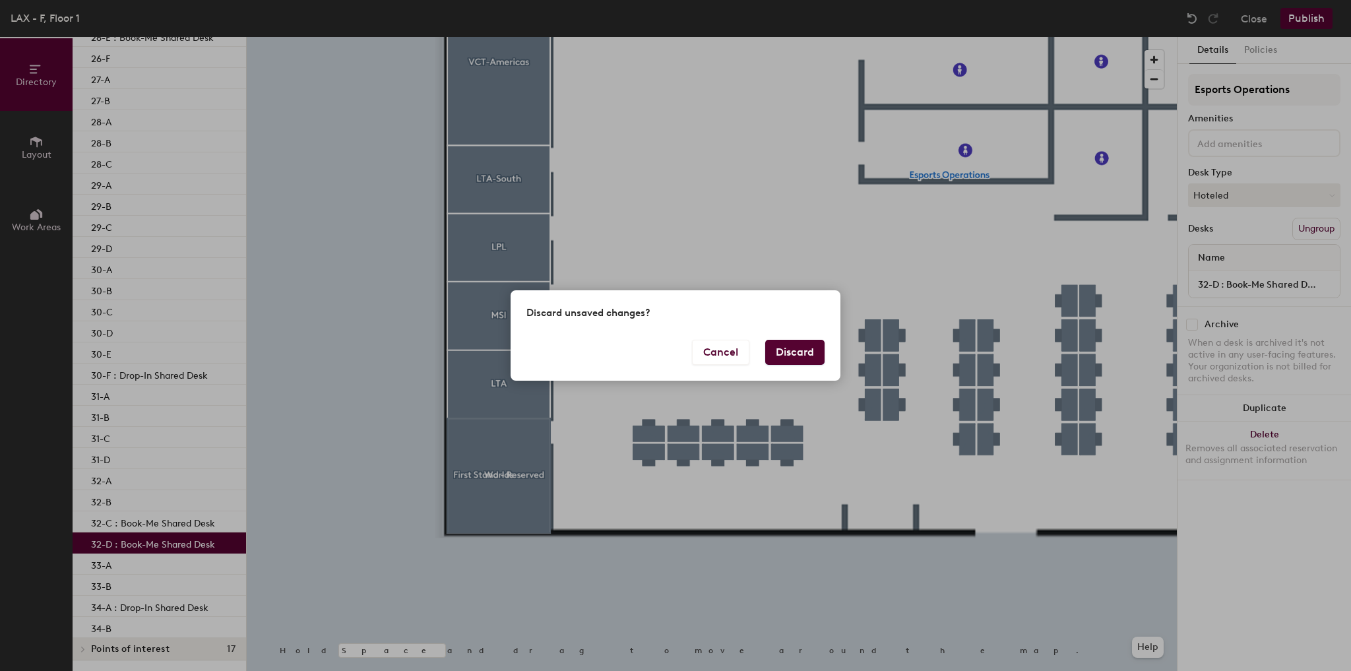
click at [799, 346] on button "Discard" at bounding box center [794, 352] width 59 height 25
